Goal: Transaction & Acquisition: Subscribe to service/newsletter

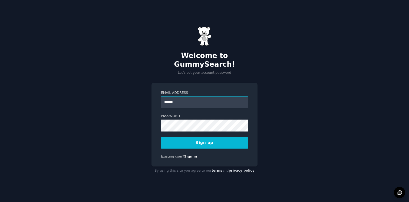
type input "**********"
click at [198, 140] on button "Sign up" at bounding box center [204, 142] width 87 height 11
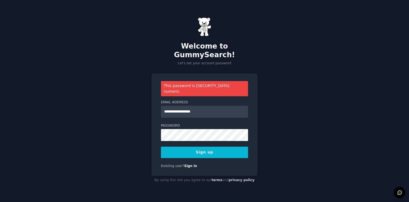
click at [242, 146] on button "Sign up" at bounding box center [204, 151] width 87 height 11
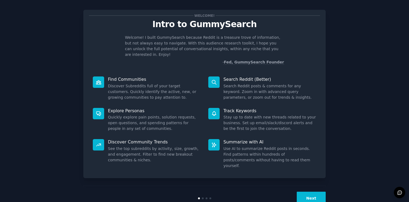
scroll to position [10, 0]
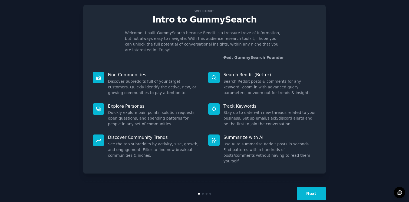
click at [315, 187] on button "Next" at bounding box center [311, 193] width 29 height 13
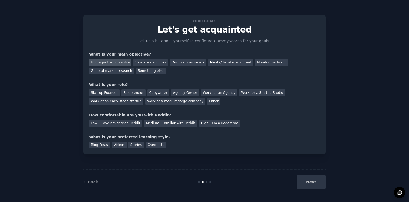
click at [92, 61] on div "Find a problem to solve" at bounding box center [110, 62] width 42 height 7
click at [152, 60] on div "Validate a solution" at bounding box center [150, 62] width 34 height 7
click at [107, 64] on div "Find a problem to solve" at bounding box center [110, 62] width 42 height 7
click at [114, 93] on div "Startup Founder" at bounding box center [104, 92] width 31 height 7
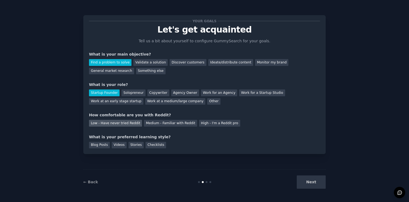
click at [129, 120] on div "Low - Have never tried Reddit" at bounding box center [115, 123] width 53 height 7
click at [107, 145] on div "Blog Posts" at bounding box center [99, 145] width 21 height 7
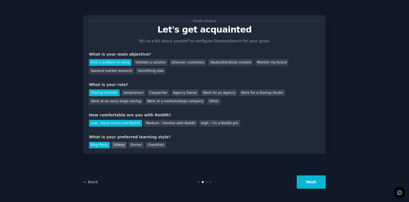
click at [122, 143] on div "Videos" at bounding box center [119, 145] width 15 height 7
click at [305, 182] on button "Next" at bounding box center [311, 181] width 29 height 13
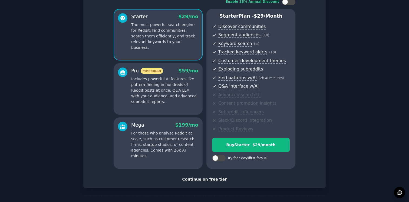
scroll to position [58, 0]
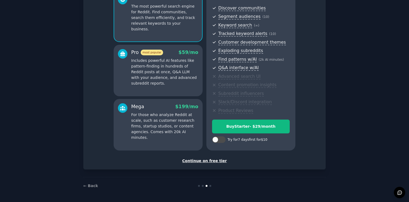
click at [206, 158] on div "Continue on free tier" at bounding box center [204, 161] width 231 height 6
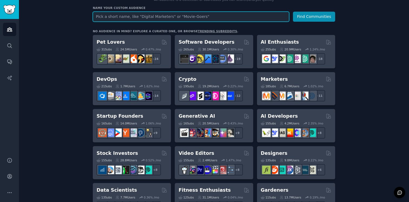
scroll to position [70, 0]
